Goal: Task Accomplishment & Management: Manage account settings

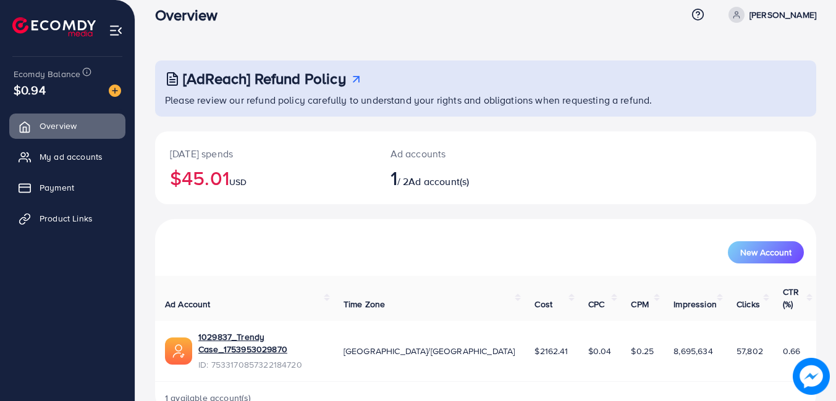
scroll to position [23, 0]
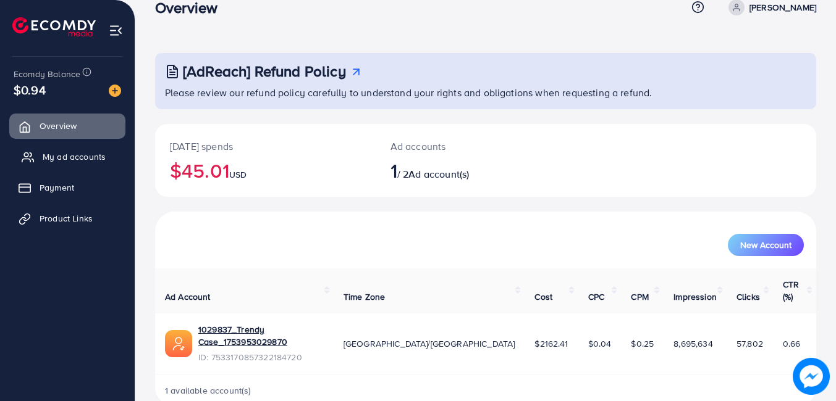
click at [69, 156] on span "My ad accounts" at bounding box center [74, 157] width 63 height 12
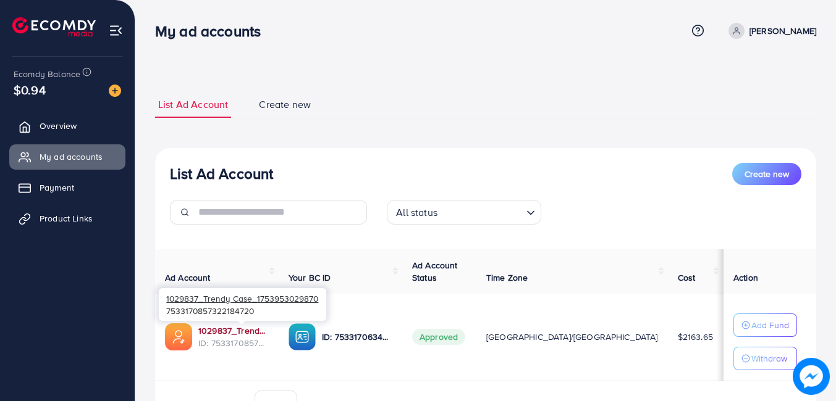
click at [230, 333] on link "1029837_Trendy Case_1753953029870" at bounding box center [233, 331] width 70 height 12
click at [225, 329] on link "1029837_Trendy Case_1753953029870" at bounding box center [233, 331] width 70 height 12
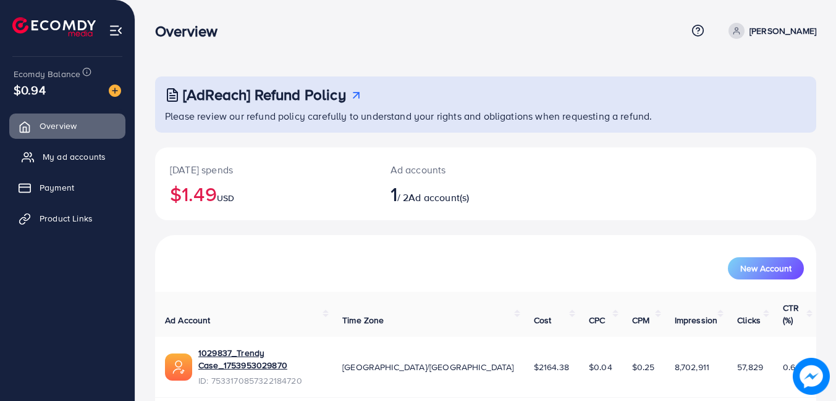
click at [83, 153] on span "My ad accounts" at bounding box center [74, 157] width 63 height 12
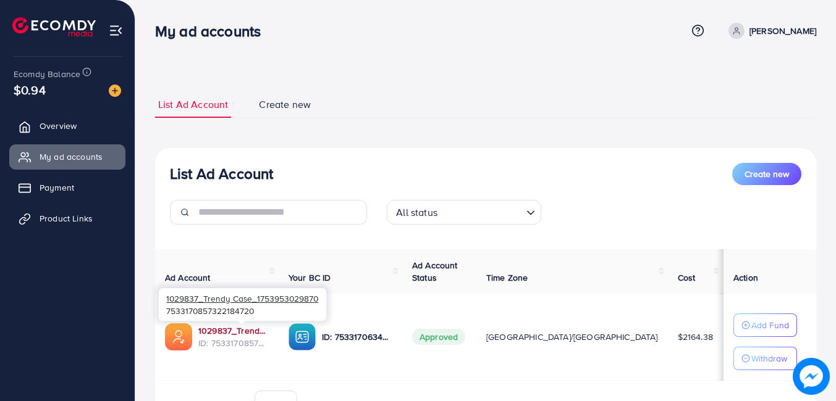
click at [229, 329] on link "1029837_Trendy Case_1753953029870" at bounding box center [233, 331] width 70 height 12
click at [262, 336] on link "1029837_Trendy Case_1753953029870" at bounding box center [233, 331] width 70 height 12
